Goal: Contribute content: Contribute content

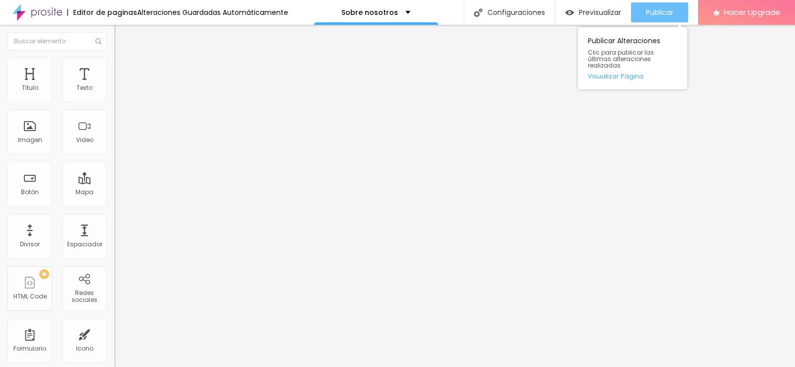
click at [662, 15] on span "Publicar" at bounding box center [659, 12] width 27 height 8
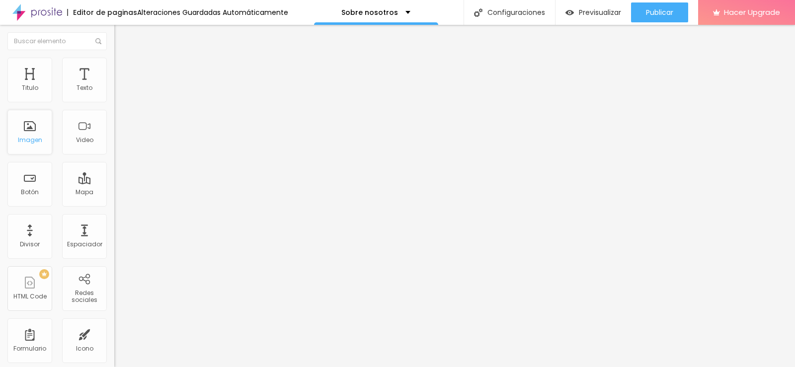
click at [35, 144] on div "Imagen" at bounding box center [30, 140] width 24 height 7
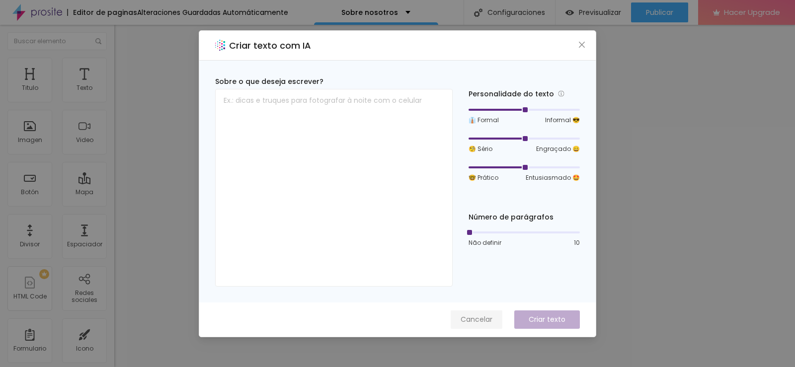
click at [478, 317] on span "Cancelar" at bounding box center [477, 319] width 32 height 10
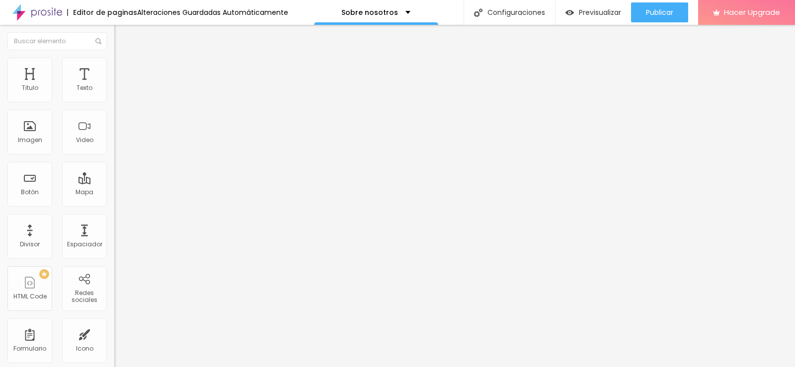
click at [114, 126] on img at bounding box center [117, 122] width 7 height 7
click at [114, 156] on span "Original" at bounding box center [126, 151] width 24 height 8
click at [114, 167] on span "Estándar" at bounding box center [128, 163] width 28 height 8
click at [114, 177] on span "Square" at bounding box center [125, 172] width 22 height 8
click at [114, 183] on span "Original" at bounding box center [126, 178] width 24 height 8
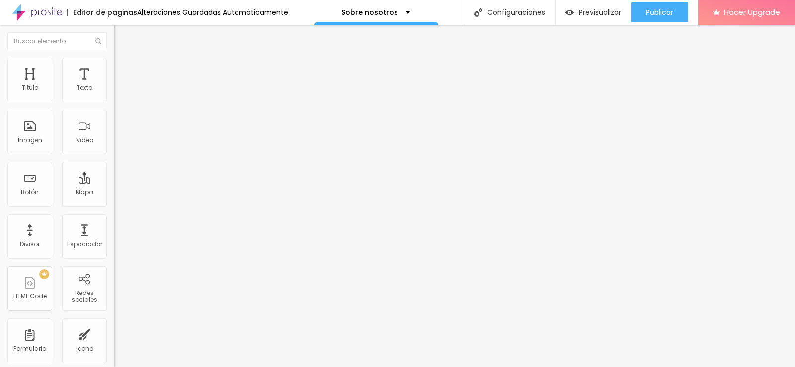
click at [114, 161] on span "Cinema" at bounding box center [126, 157] width 25 height 8
click at [114, 85] on span "Agregar image" at bounding box center [140, 81] width 53 height 8
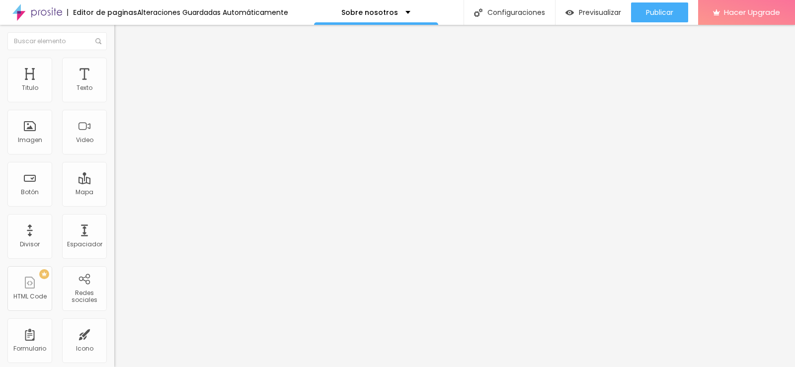
click at [114, 84] on div "Agregar image" at bounding box center [171, 81] width 114 height 7
click at [114, 85] on span "Agregar image" at bounding box center [140, 81] width 53 height 8
click at [210, 367] on div at bounding box center [397, 373] width 795 height 0
click at [207, 367] on div at bounding box center [397, 373] width 795 height 0
drag, startPoint x: 68, startPoint y: 332, endPoint x: 55, endPoint y: 334, distance: 13.0
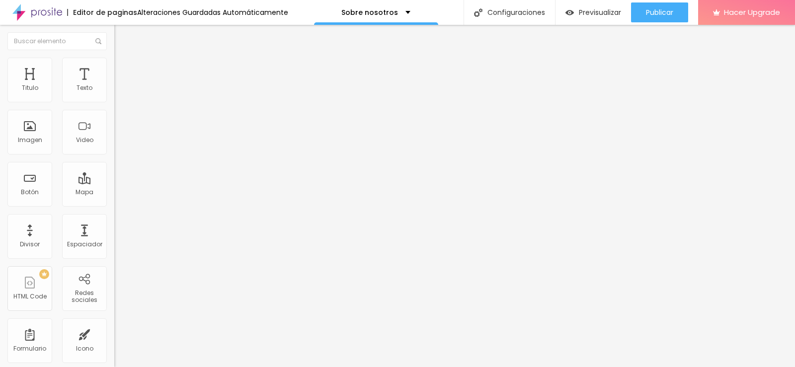
drag, startPoint x: 207, startPoint y: 316, endPoint x: 177, endPoint y: 319, distance: 29.9
drag, startPoint x: 177, startPoint y: 319, endPoint x: 150, endPoint y: 318, distance: 27.3
